Goal: Find specific page/section: Find specific page/section

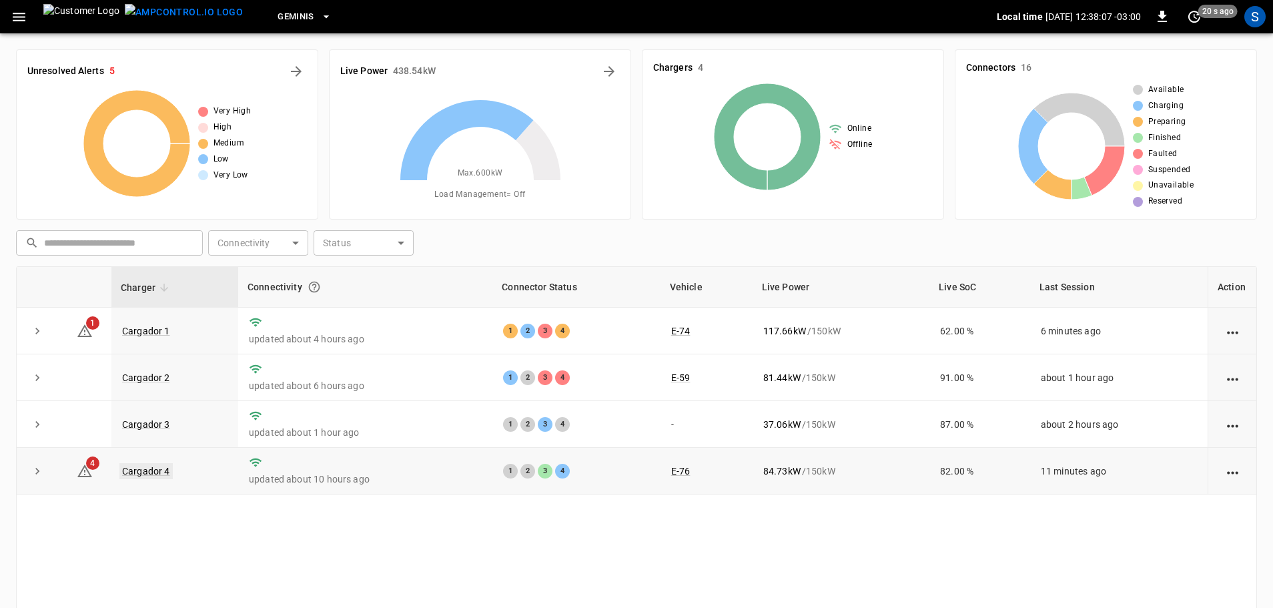
click at [154, 463] on link "Cargador 4" at bounding box center [145, 471] width 53 height 16
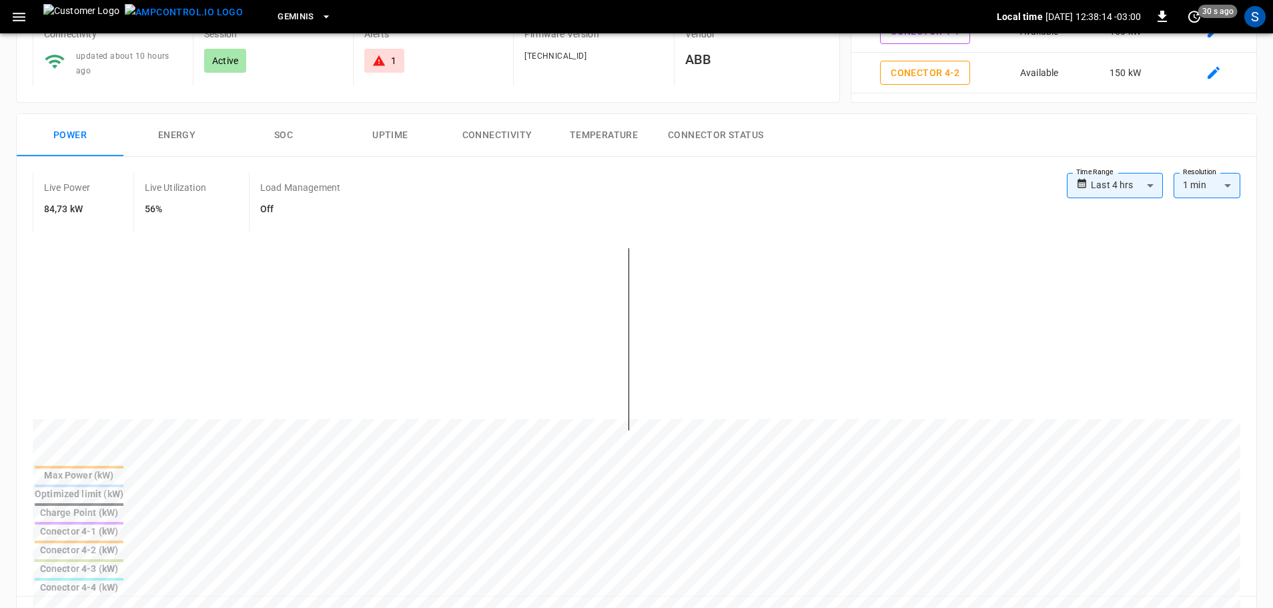
scroll to position [1, 0]
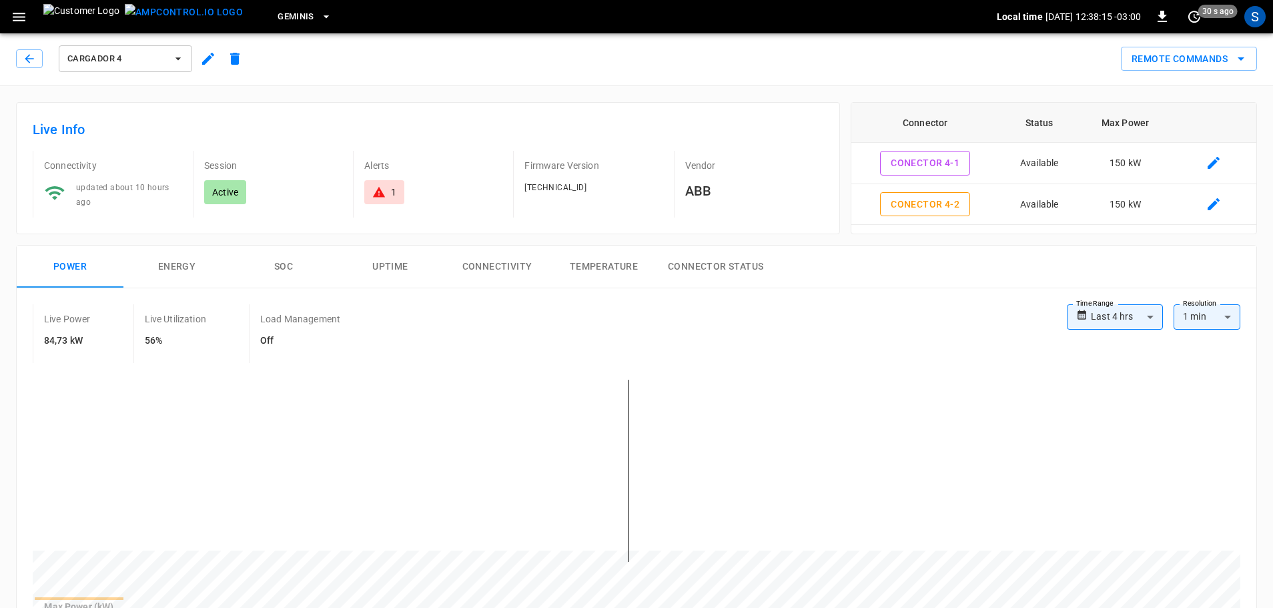
click at [15, 60] on div "Cargador 4" at bounding box center [130, 55] width 238 height 37
click at [24, 56] on icon "button" at bounding box center [29, 58] width 13 height 13
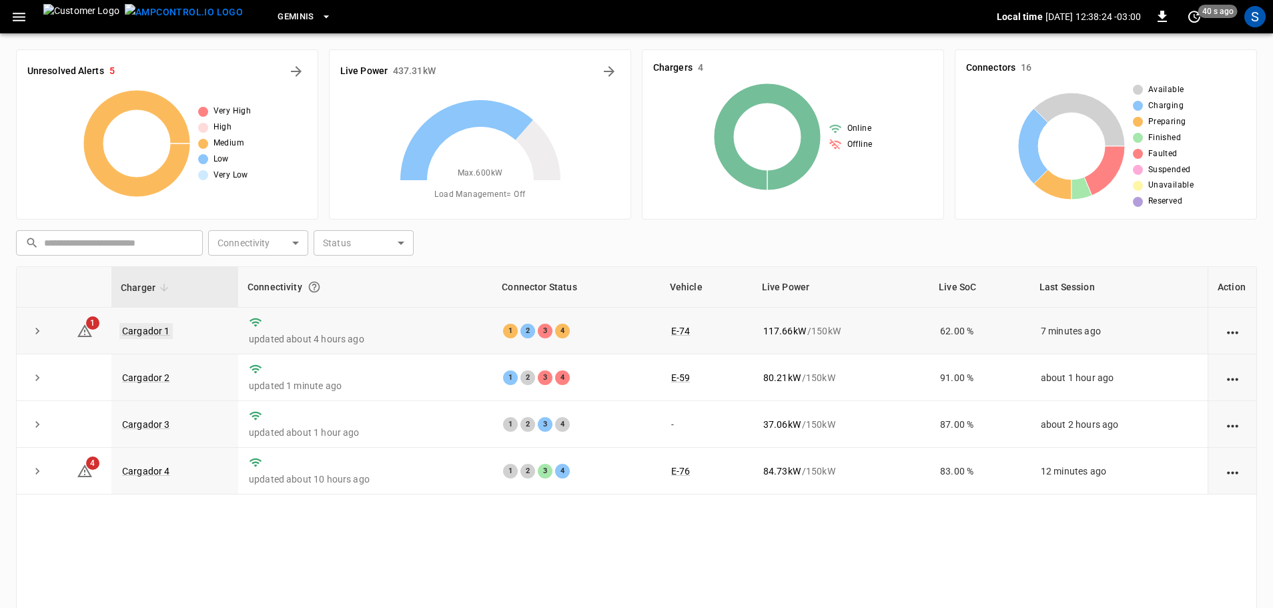
click at [147, 327] on link "Cargador 1" at bounding box center [145, 331] width 53 height 16
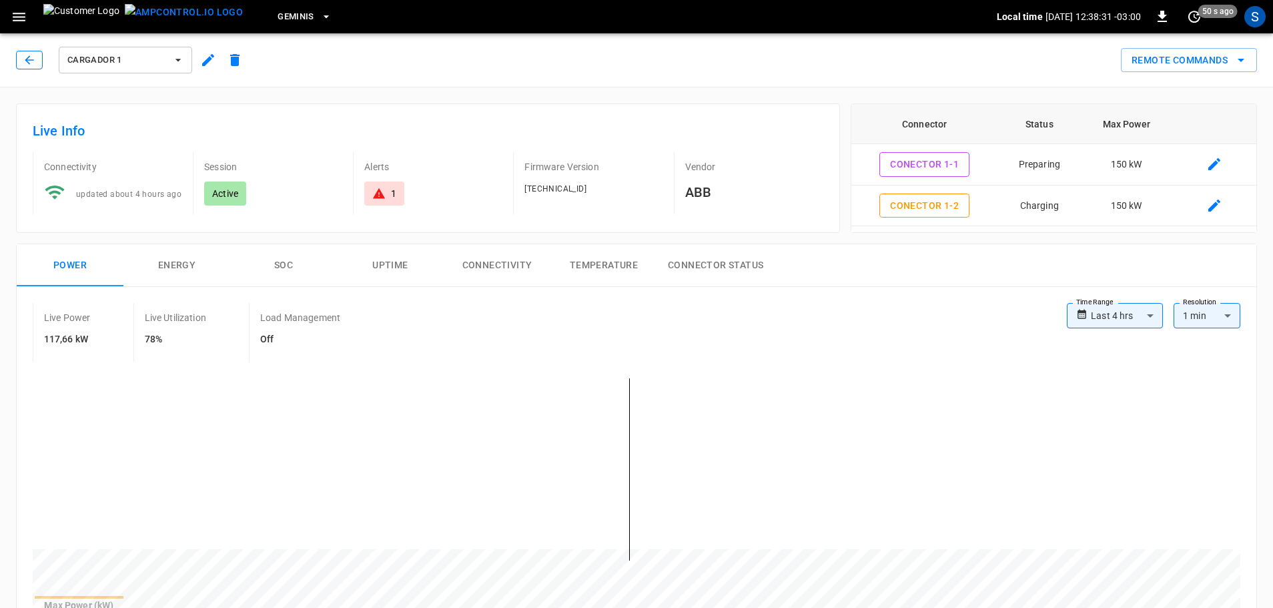
click at [31, 60] on icon "button" at bounding box center [29, 59] width 9 height 9
